Goal: Navigation & Orientation: Find specific page/section

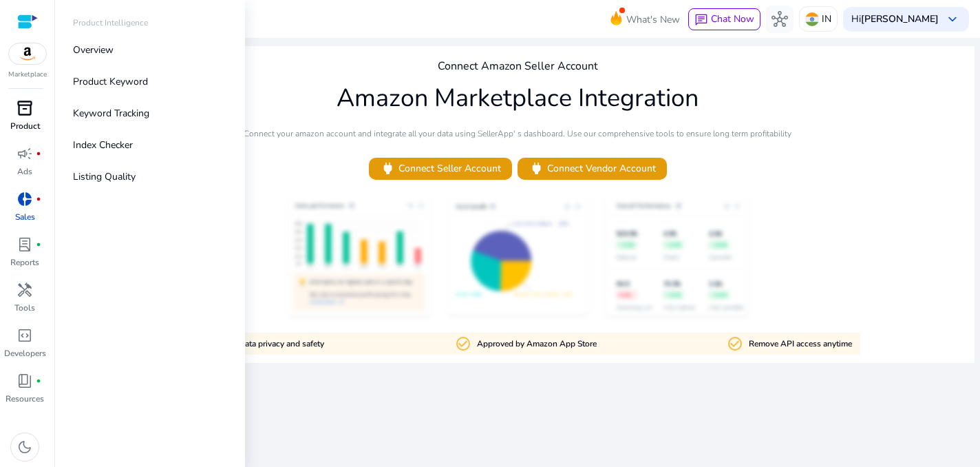
click at [28, 110] on span "inventory_2" at bounding box center [25, 108] width 17 height 17
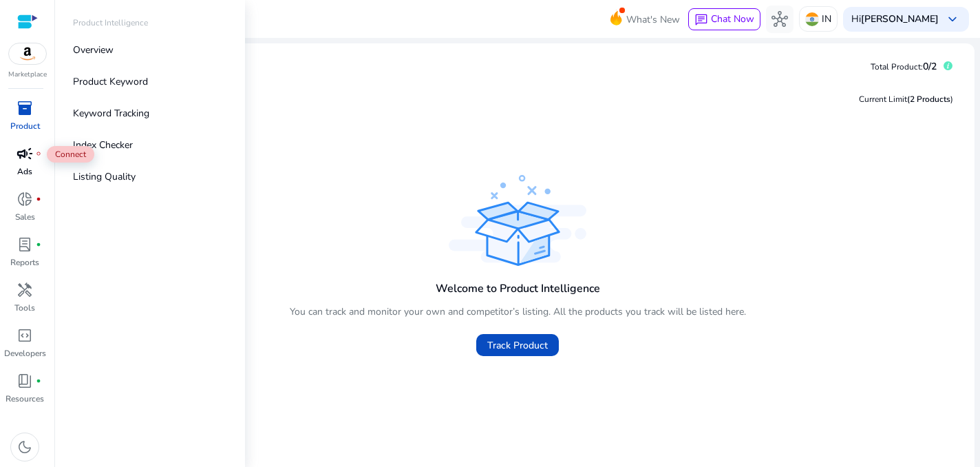
click at [28, 160] on span "campaign" at bounding box center [25, 153] width 17 height 17
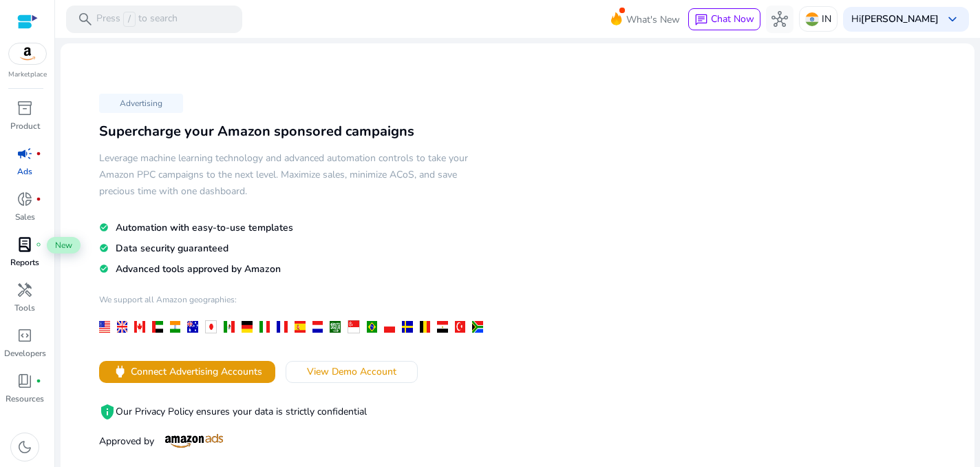
click at [20, 250] on span "lab_profile" at bounding box center [25, 244] width 17 height 17
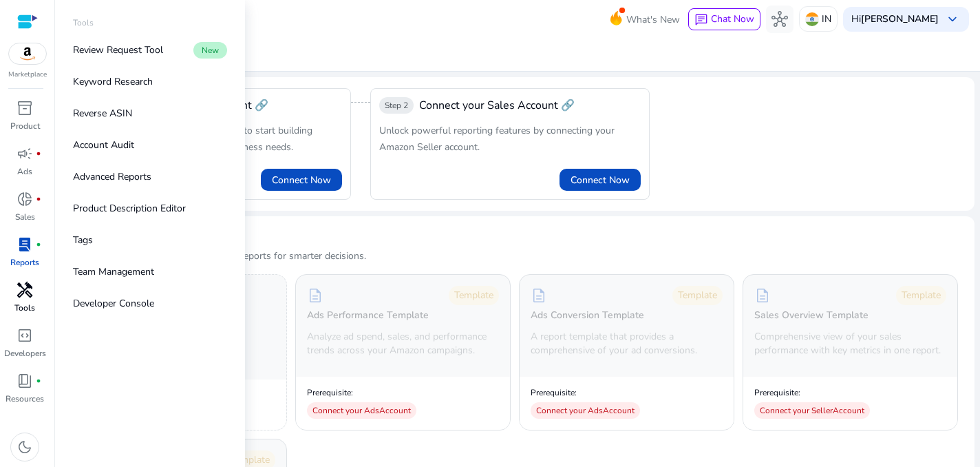
click at [19, 298] on span "handyman" at bounding box center [25, 290] width 17 height 17
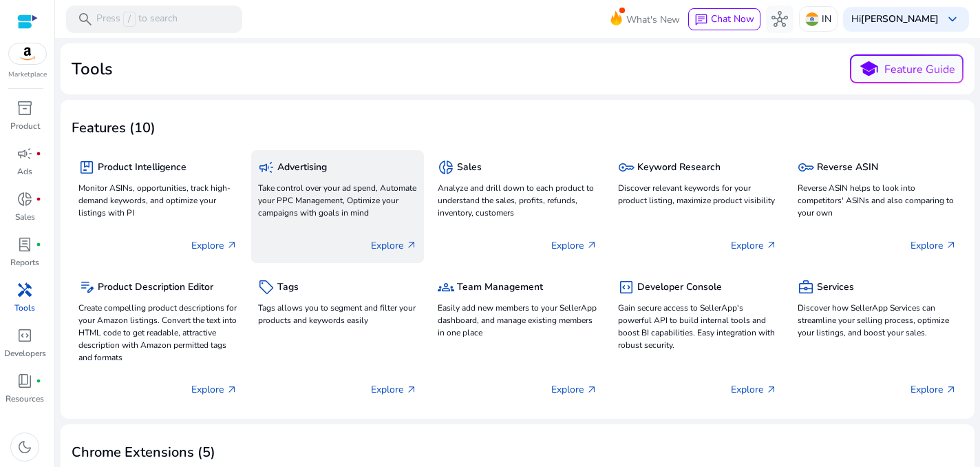
click at [357, 222] on div "campaign Advertising Take control over your ad spend, Automate your PPC Managem…" at bounding box center [337, 189] width 159 height 65
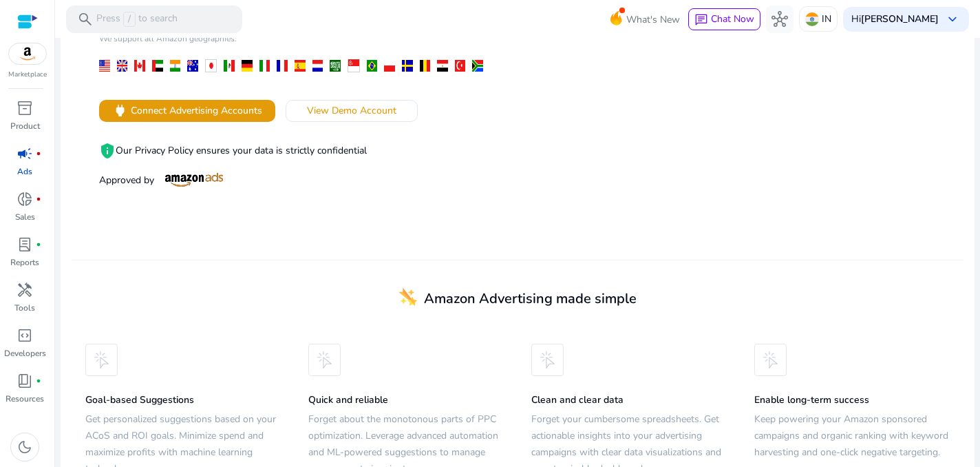
scroll to position [299, 0]
